Goal: Task Accomplishment & Management: Manage account settings

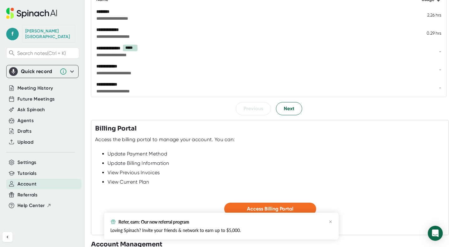
scroll to position [109, 0]
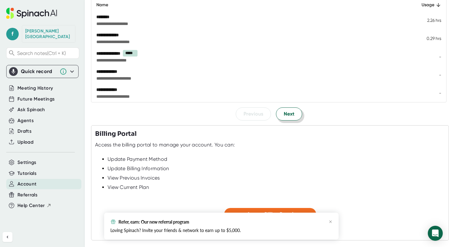
click at [284, 115] on span "Next" at bounding box center [289, 113] width 11 height 7
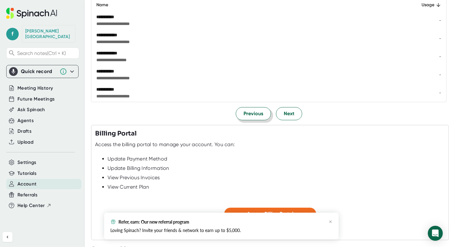
click at [244, 110] on span "Previous" at bounding box center [254, 113] width 20 height 7
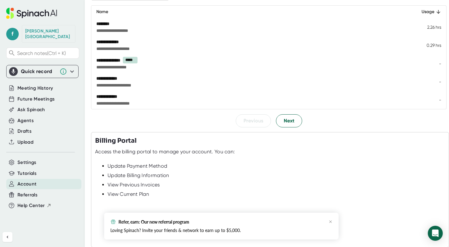
scroll to position [134, 0]
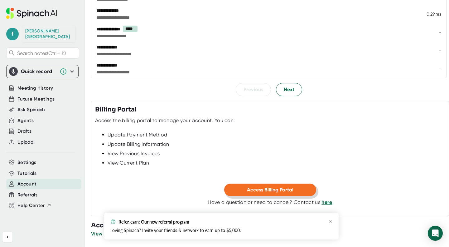
click at [254, 188] on span "Access Billing Portal" at bounding box center [270, 190] width 47 height 6
click at [33, 180] on span "Account" at bounding box center [26, 183] width 19 height 7
click at [31, 181] on span "Account" at bounding box center [26, 183] width 19 height 7
click at [330, 222] on icon "button" at bounding box center [331, 222] width 4 height 4
click at [329, 223] on icon "button" at bounding box center [331, 222] width 4 height 4
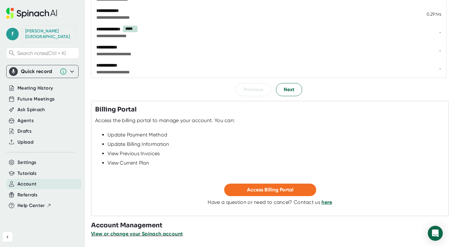
click at [119, 232] on span "View or change your Spinach account" at bounding box center [137, 234] width 92 height 6
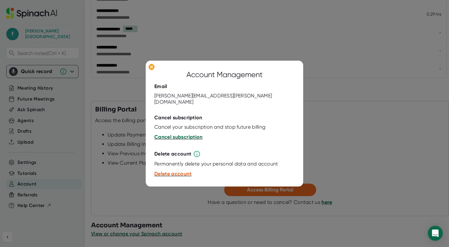
click at [178, 136] on span "Cancel subscription" at bounding box center [179, 137] width 48 height 6
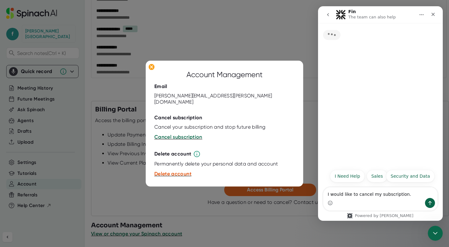
scroll to position [0, 0]
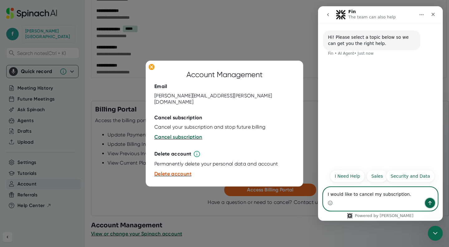
click at [433, 204] on button "Send a message…" at bounding box center [430, 203] width 10 height 10
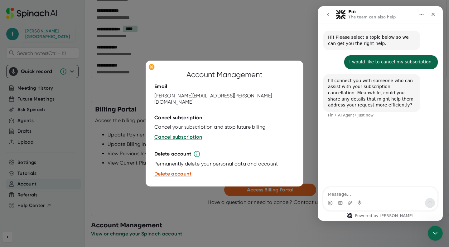
click at [396, 194] on textarea "Message…" at bounding box center [381, 192] width 114 height 11
type textarea "I would like to [PERSON_NAME] my subscription"
